Goal: Register for event/course

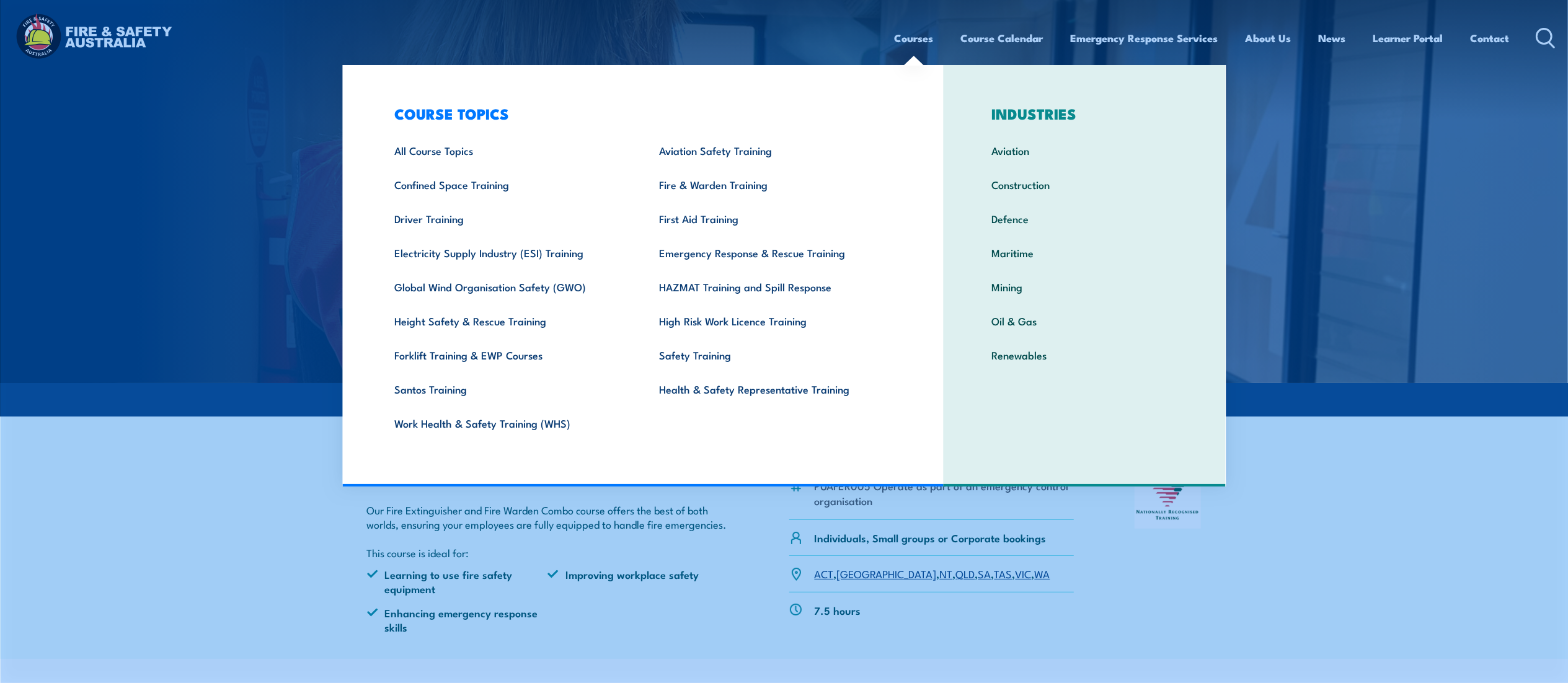
click at [905, 38] on link "Courses" at bounding box center [914, 38] width 39 height 33
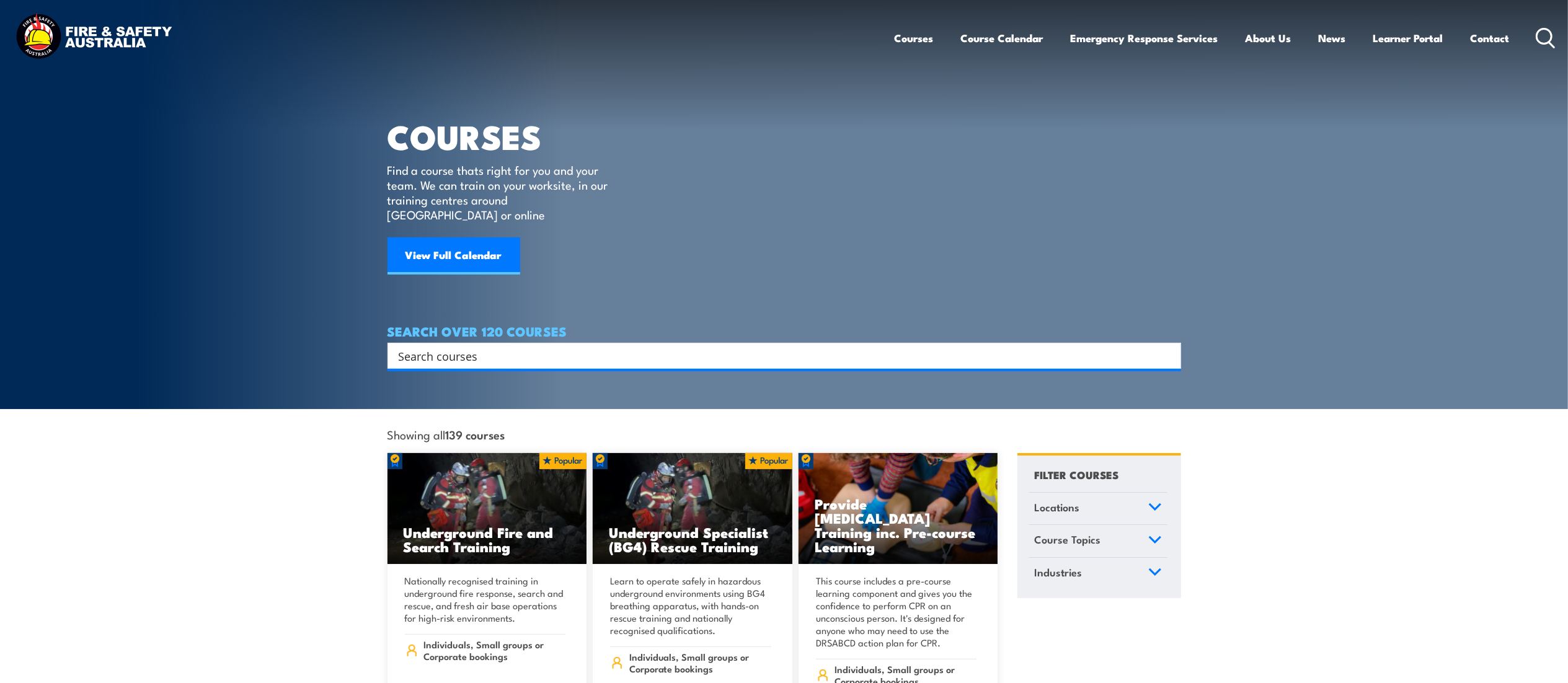
click at [464, 347] on input "Search input" at bounding box center [776, 355] width 755 height 18
type input "fire warden"
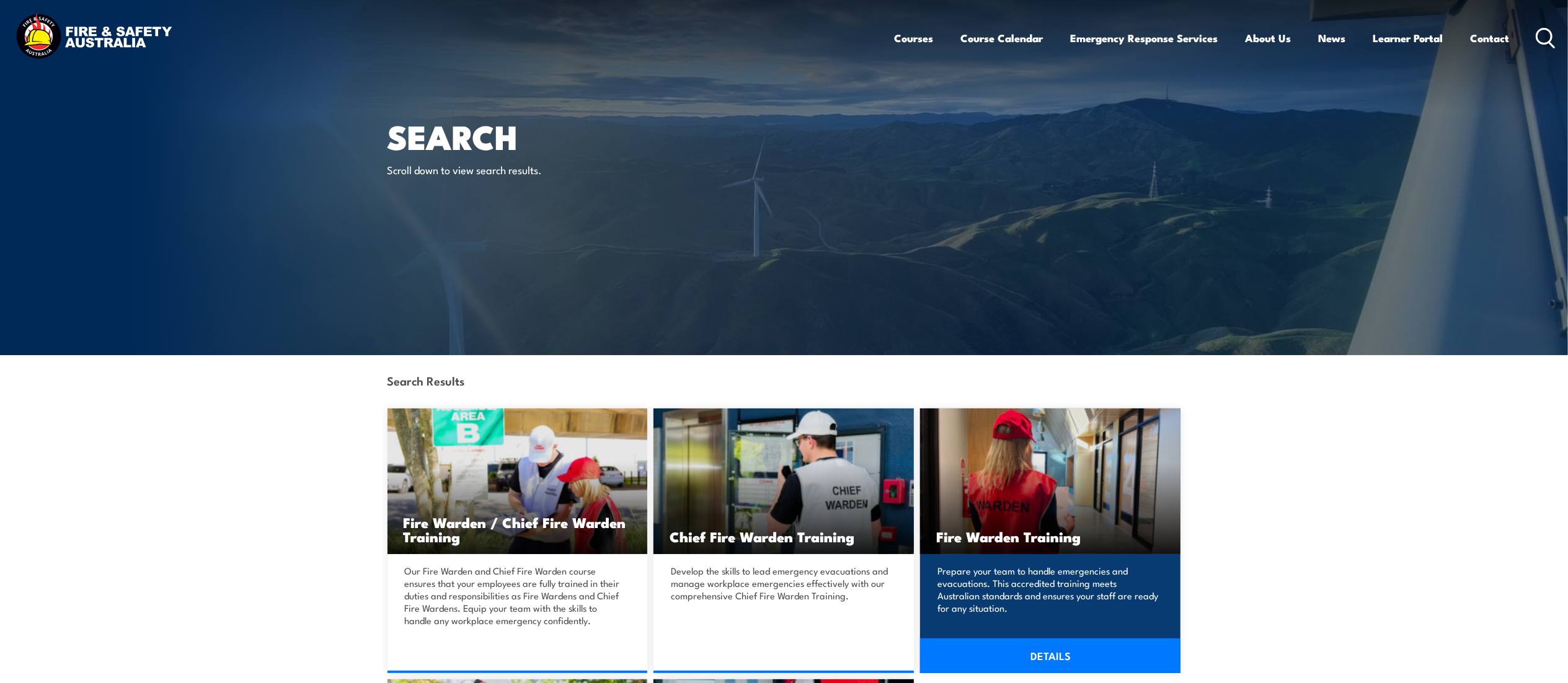
click at [1040, 514] on img at bounding box center [1050, 481] width 260 height 146
